Goal: Task Accomplishment & Management: Use online tool/utility

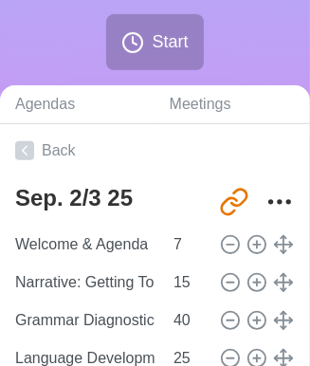
scroll to position [320, 0]
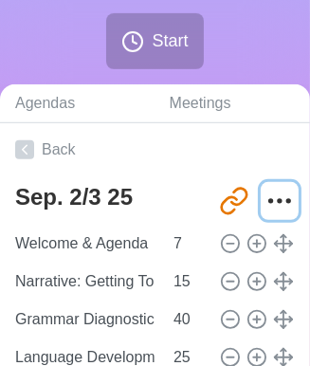
click at [264, 191] on icon "More" at bounding box center [279, 201] width 30 height 30
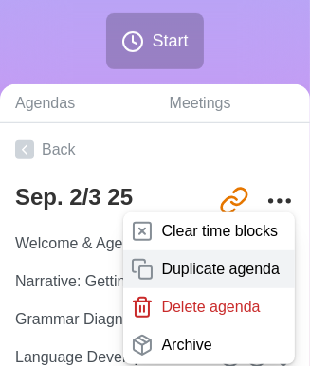
click at [191, 253] on div "Duplicate agenda" at bounding box center [209, 269] width 172 height 38
type textarea "Sep. 2/3 25 copy"
type input "[URL][DOMAIN_NAME]"
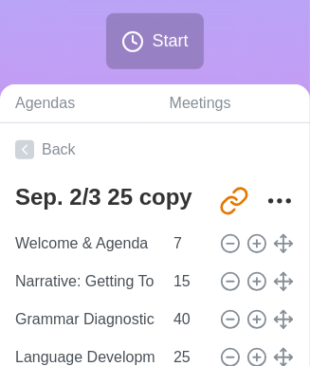
type textarea "Sep. 2/3 25"
type input "[URL][DOMAIN_NAME]"
type textarea "Sep. 2/3 25 copy"
type input "[URL][DOMAIN_NAME]"
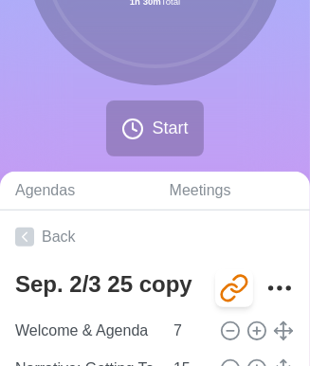
scroll to position [233, 0]
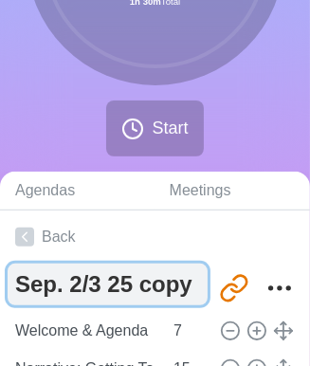
click at [190, 281] on textarea "Sep. 2/3 25 copy" at bounding box center [108, 284] width 200 height 42
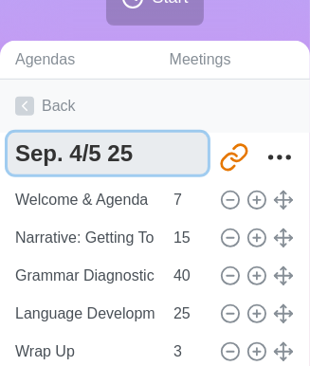
scroll to position [365, 0]
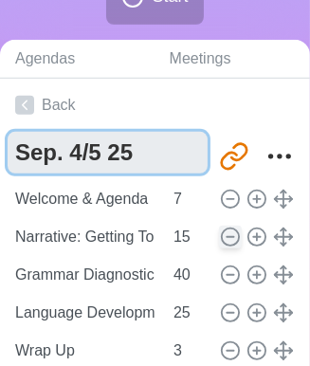
type textarea "Sep. 4/5 25"
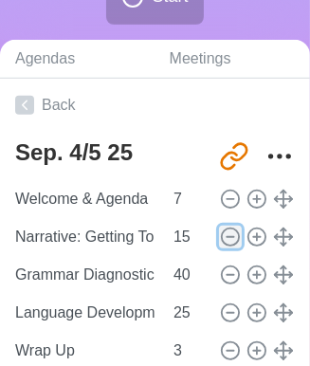
click at [220, 241] on icon at bounding box center [230, 237] width 21 height 21
type input "Grammar Diagnostic: [DOMAIN_NAME]"
type input "40"
type input "Language Development: Vocab or Grammar"
type input "25"
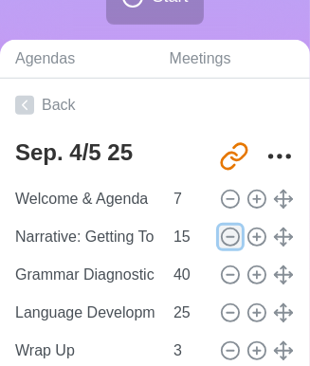
type input "Wrap Up"
type input "3"
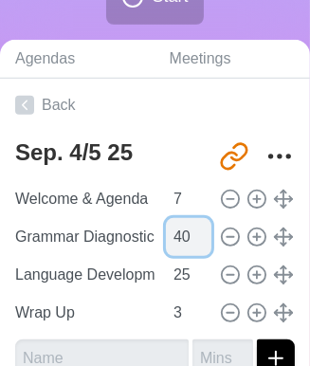
click at [173, 242] on input "40" at bounding box center [188, 237] width 45 height 38
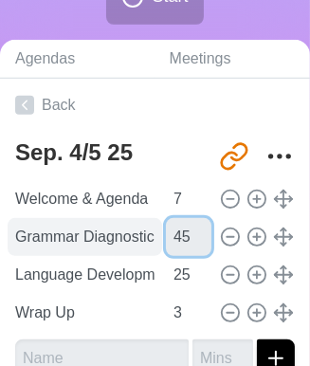
type input "45"
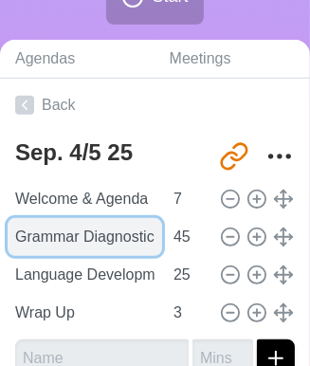
click at [111, 229] on input "Grammar Diagnostic: [DOMAIN_NAME]" at bounding box center [85, 237] width 154 height 38
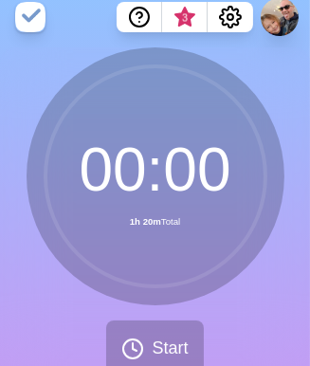
scroll to position [0, 0]
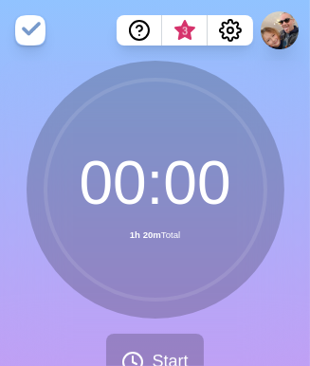
type input "Argument: AI Is Demolishing My Education"
click at [281, 273] on div "00 : 00 1h 20m Total" at bounding box center [156, 190] width 258 height 258
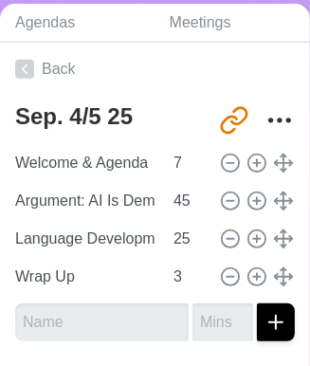
scroll to position [402, 0]
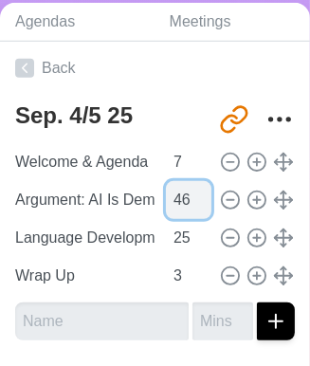
click at [190, 192] on input "46" at bounding box center [188, 200] width 45 height 38
click at [190, 192] on input "47" at bounding box center [188, 200] width 45 height 38
click at [190, 192] on input "48" at bounding box center [188, 200] width 45 height 38
click at [190, 192] on input "49" at bounding box center [188, 200] width 45 height 38
click at [190, 192] on input "50" at bounding box center [188, 200] width 45 height 38
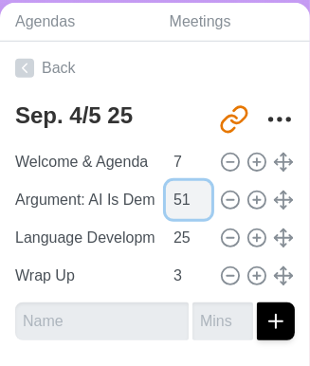
click at [194, 191] on input "51" at bounding box center [188, 200] width 45 height 38
click at [194, 191] on input "52" at bounding box center [188, 200] width 45 height 38
click at [194, 191] on input "53" at bounding box center [188, 200] width 45 height 38
click at [194, 191] on input "54" at bounding box center [188, 200] width 45 height 38
type input "55"
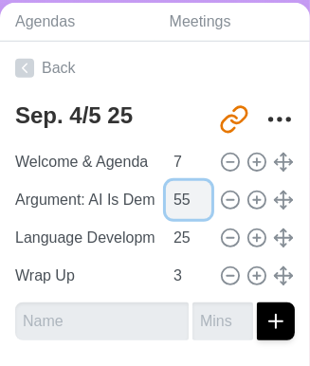
click at [194, 191] on input "55" at bounding box center [188, 200] width 45 height 38
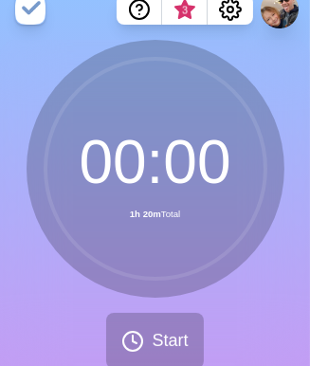
scroll to position [0, 0]
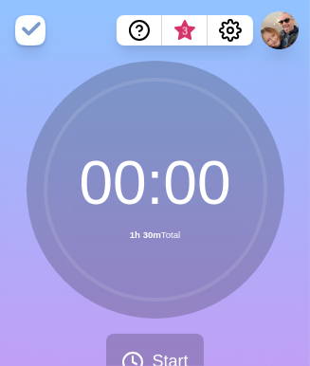
click at [277, 82] on div "00 : 00 1h 30m Total" at bounding box center [156, 190] width 258 height 258
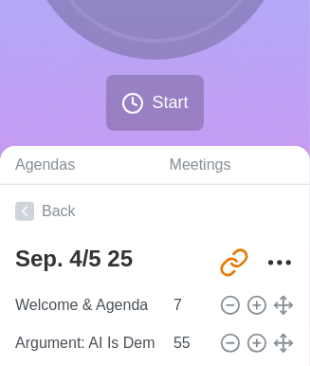
scroll to position [261, 0]
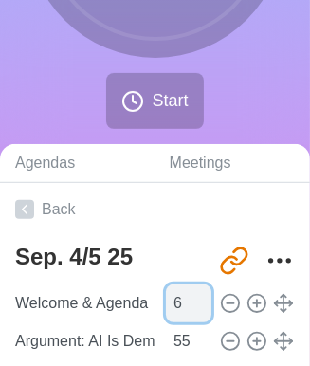
click at [191, 306] on input "6" at bounding box center [188, 303] width 45 height 38
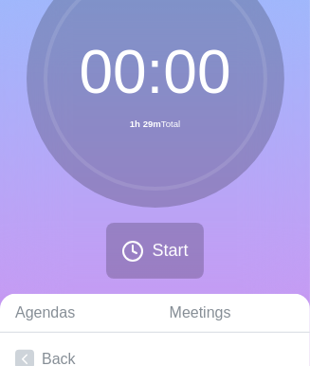
scroll to position [112, 0]
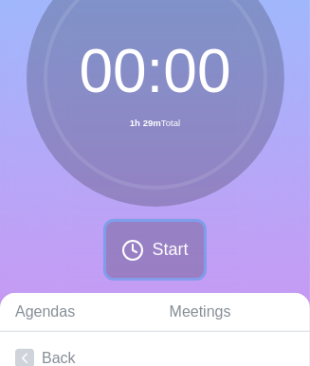
click at [184, 237] on span "Start" at bounding box center [170, 250] width 36 height 26
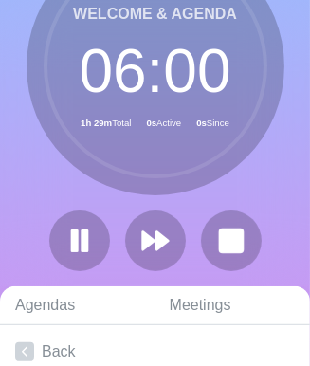
click at [184, 236] on button at bounding box center [155, 240] width 61 height 61
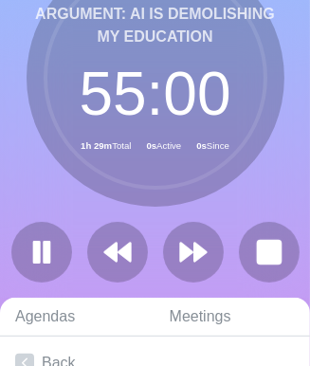
scroll to position [0, 0]
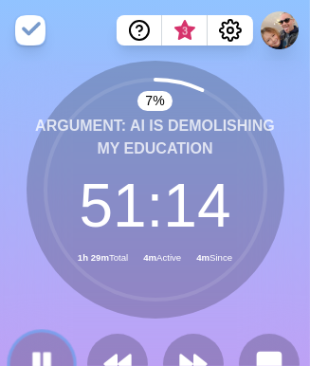
click at [50, 353] on icon at bounding box center [42, 364] width 32 height 32
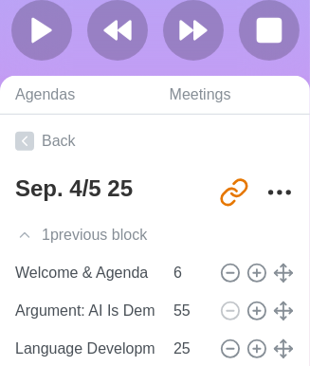
scroll to position [334, 0]
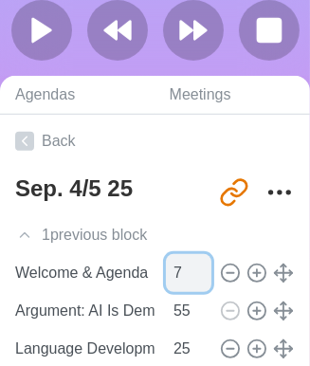
type input "7"
click at [194, 263] on input "7" at bounding box center [188, 273] width 45 height 38
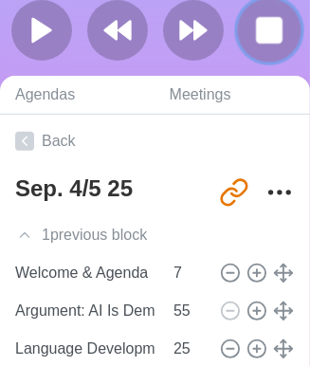
click at [264, 27] on rect at bounding box center [269, 30] width 24 height 24
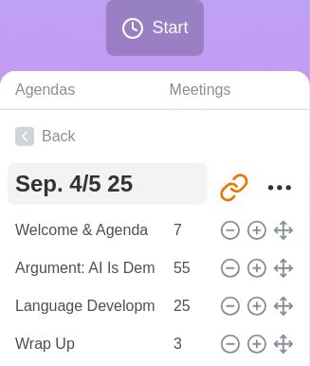
scroll to position [0, 0]
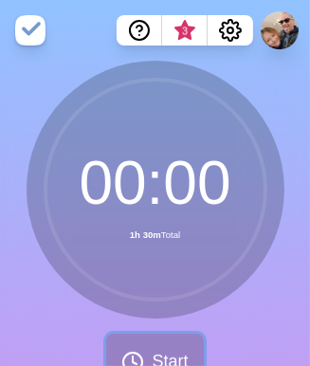
click at [148, 342] on button "Start" at bounding box center [154, 362] width 97 height 56
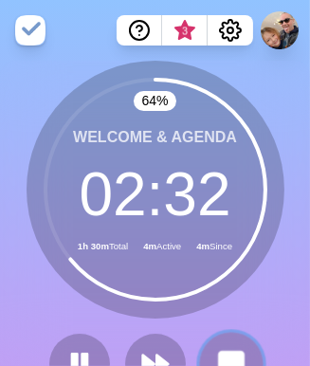
click at [231, 343] on button at bounding box center [231, 364] width 64 height 64
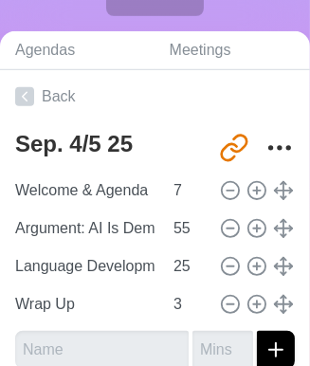
scroll to position [374, 0]
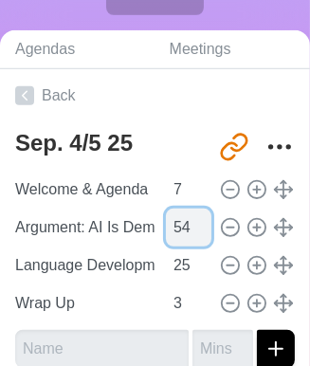
click at [194, 228] on input "54" at bounding box center [188, 228] width 45 height 38
type input "53"
click at [194, 228] on input "53" at bounding box center [188, 228] width 45 height 38
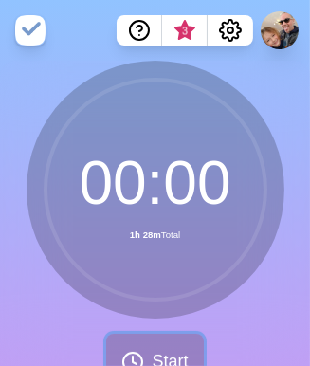
click at [163, 343] on button "Start" at bounding box center [154, 362] width 97 height 56
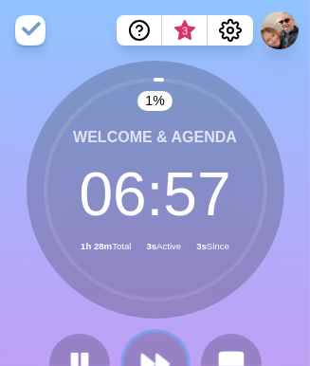
click at [162, 348] on icon at bounding box center [155, 364] width 32 height 32
